Goal: Information Seeking & Learning: Understand process/instructions

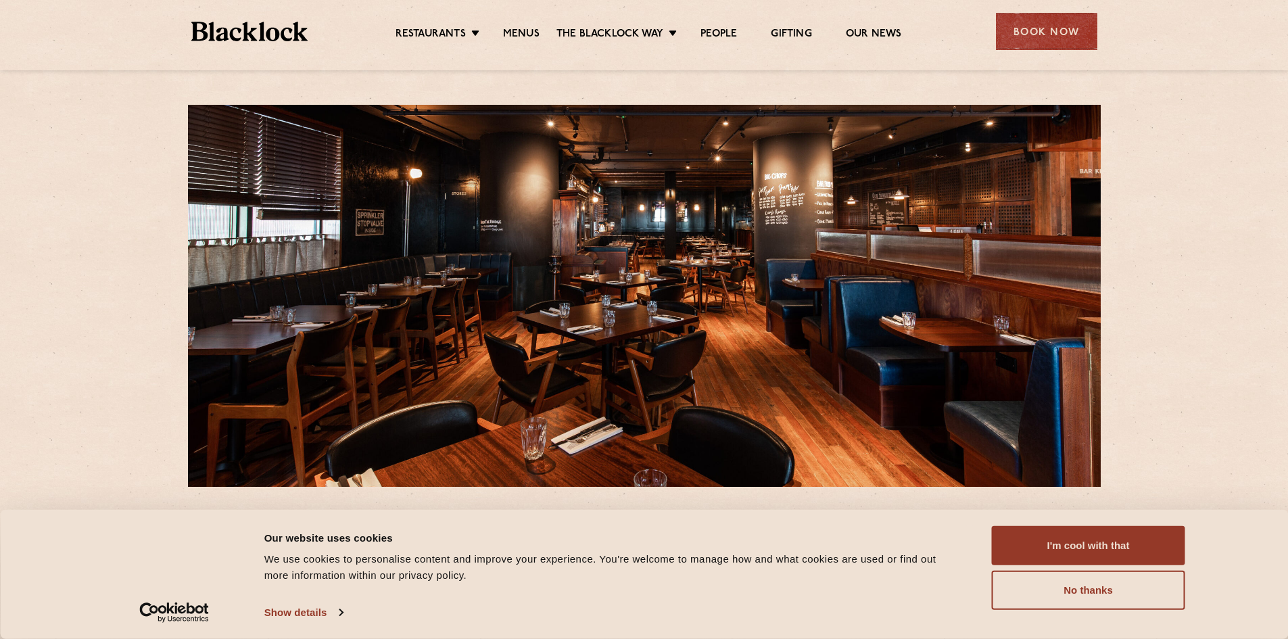
click at [540, 39] on li "Menus" at bounding box center [521, 35] width 70 height 15
click at [523, 36] on link "Menus" at bounding box center [521, 35] width 37 height 15
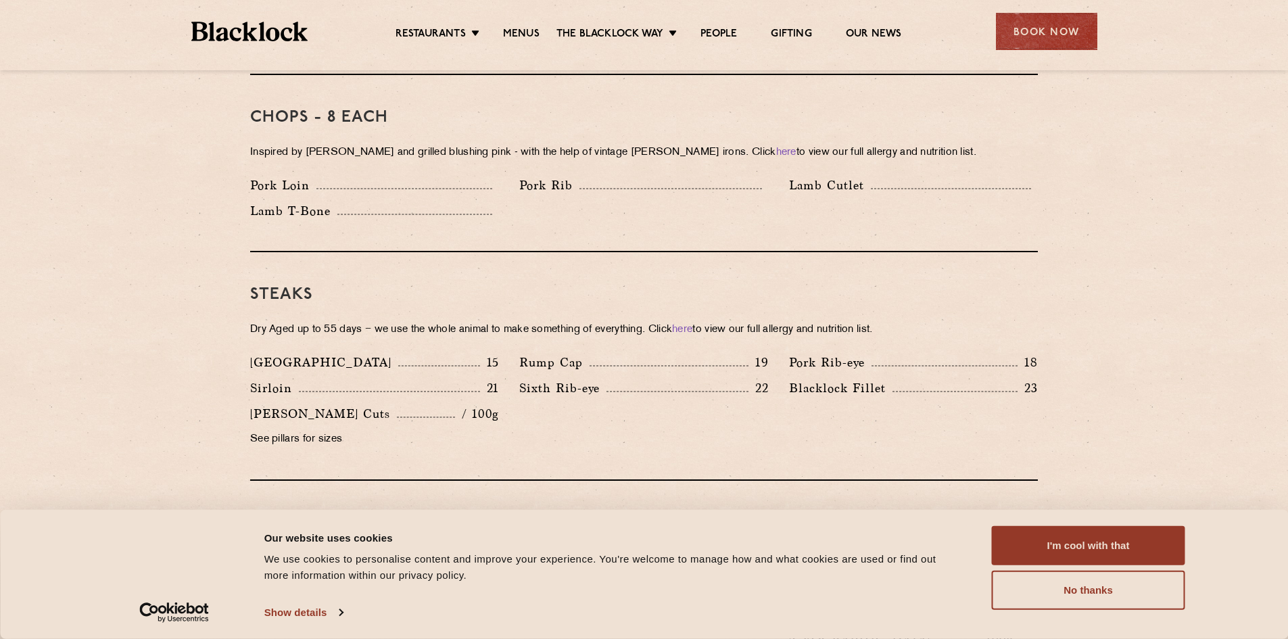
scroll to position [1082, 0]
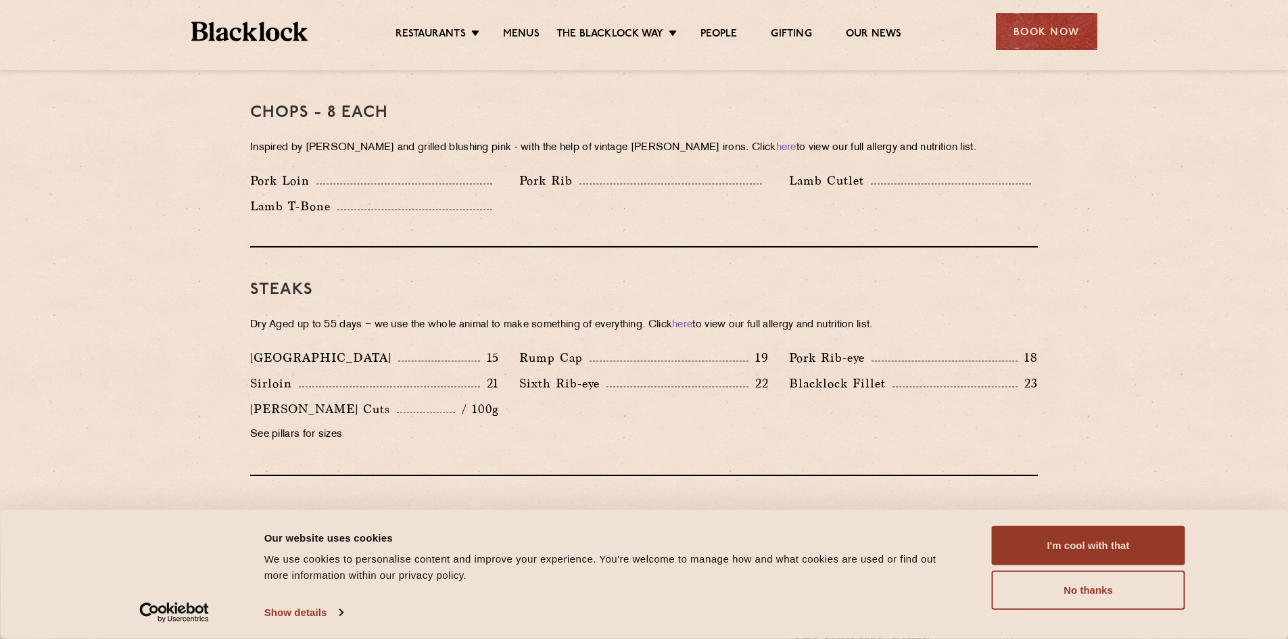
click at [328, 425] on p "See pillars for sizes" at bounding box center [374, 434] width 249 height 19
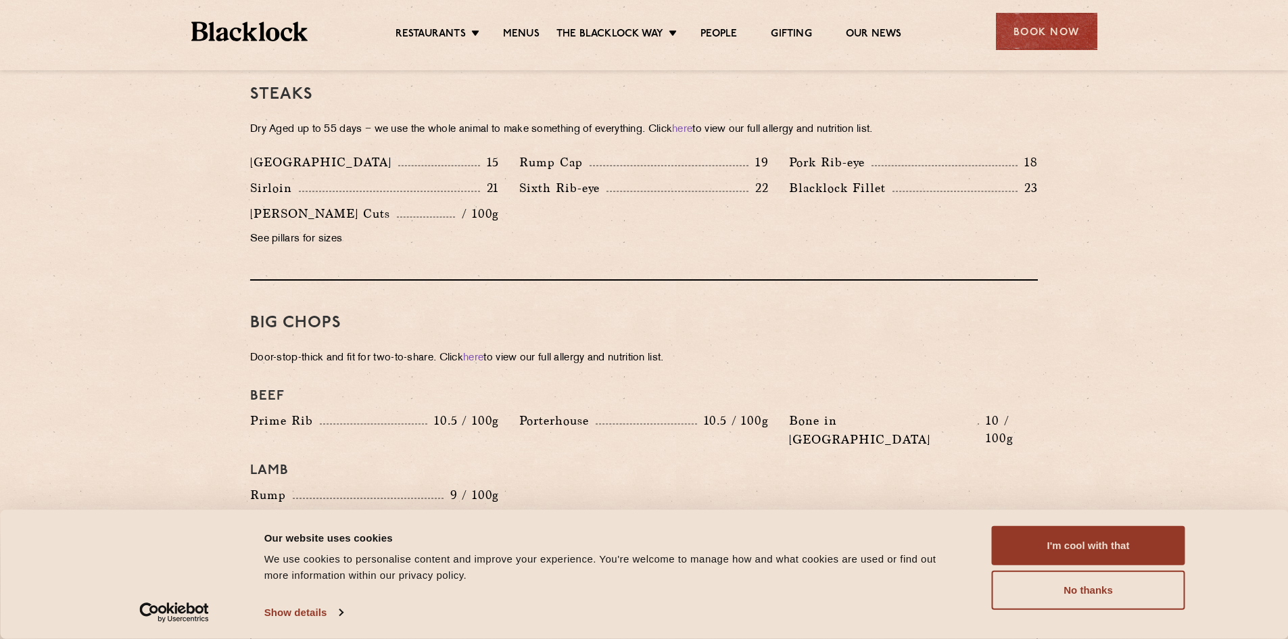
scroll to position [1285, 0]
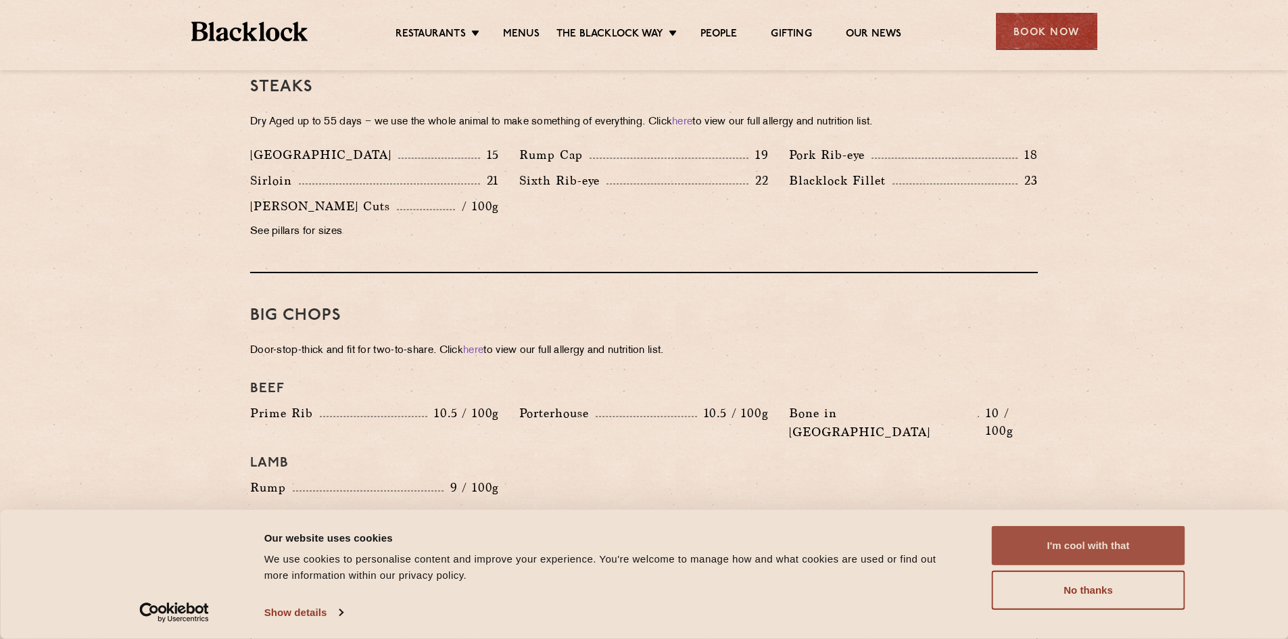
click at [1057, 548] on button "I'm cool with that" at bounding box center [1088, 545] width 193 height 39
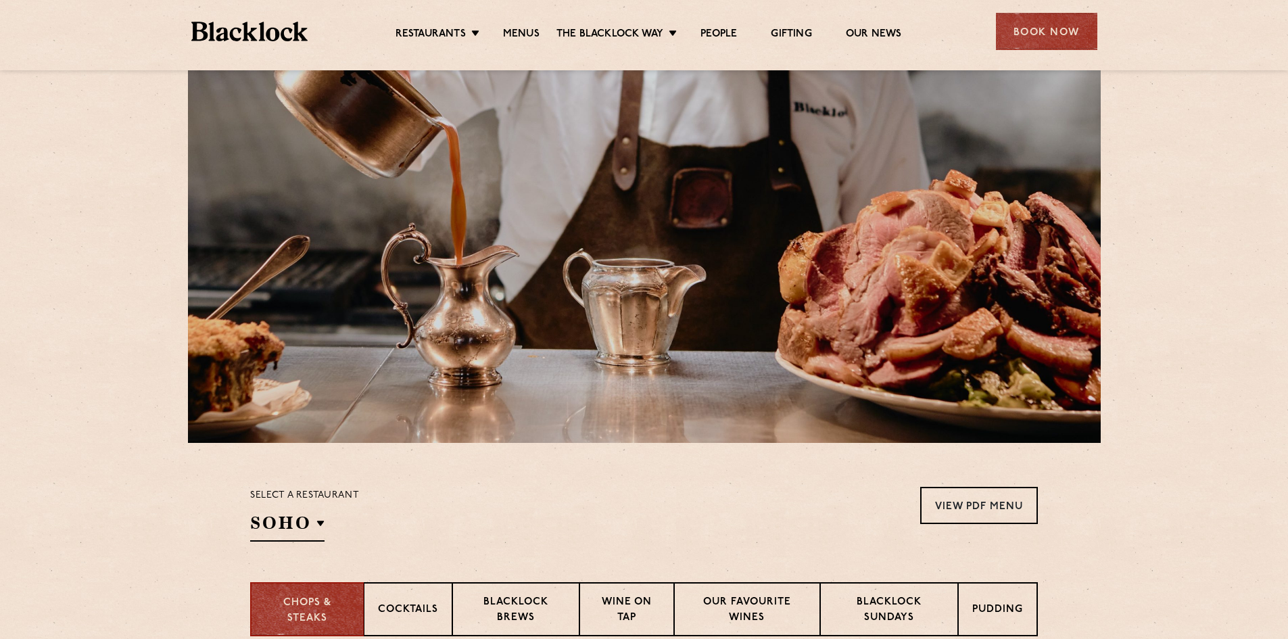
scroll to position [68, 0]
